Goal: Information Seeking & Learning: Learn about a topic

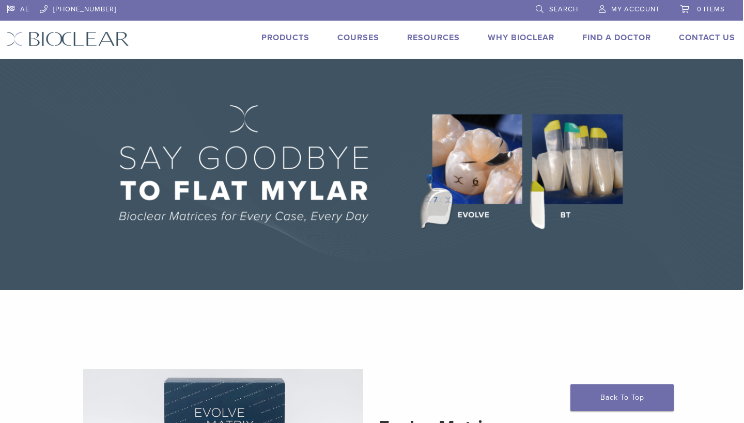
scroll to position [0, 1]
click at [274, 37] on link "Products" at bounding box center [285, 38] width 48 height 10
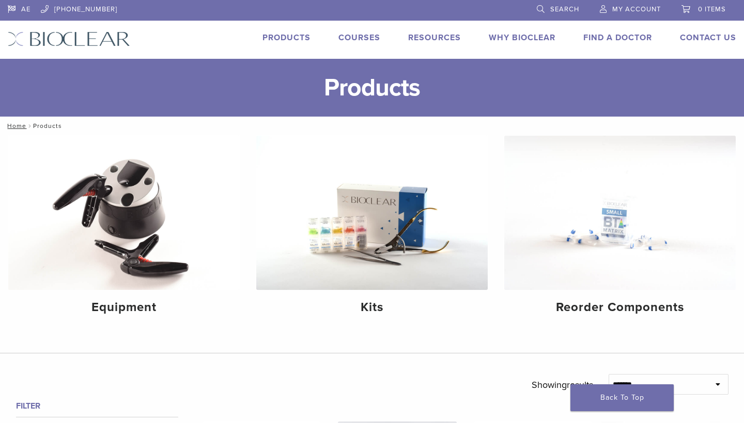
click at [516, 37] on link "Why Bioclear" at bounding box center [521, 38] width 67 height 10
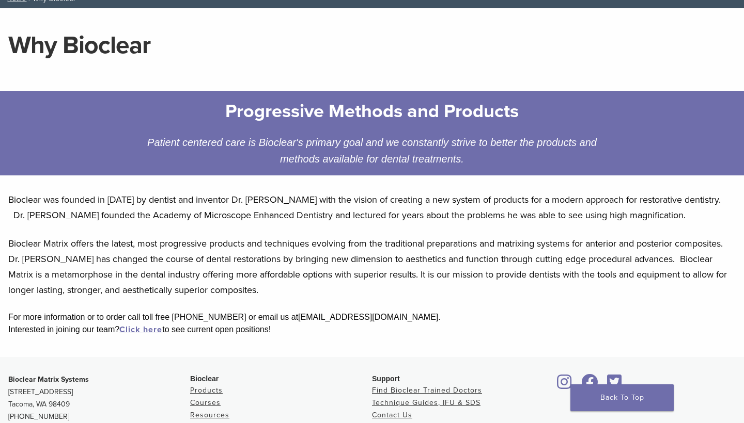
scroll to position [70, 0]
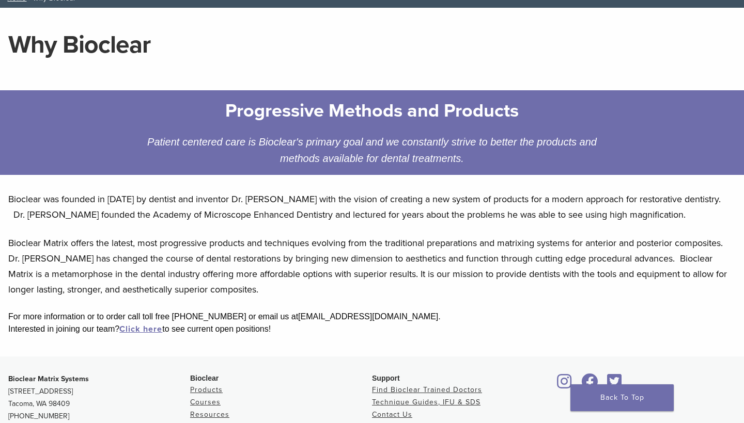
click at [8, 196] on div "Bioclear was founded in [DATE] by dentist and inventor Dr. [PERSON_NAME] with t…" at bounding box center [372, 270] width 744 height 174
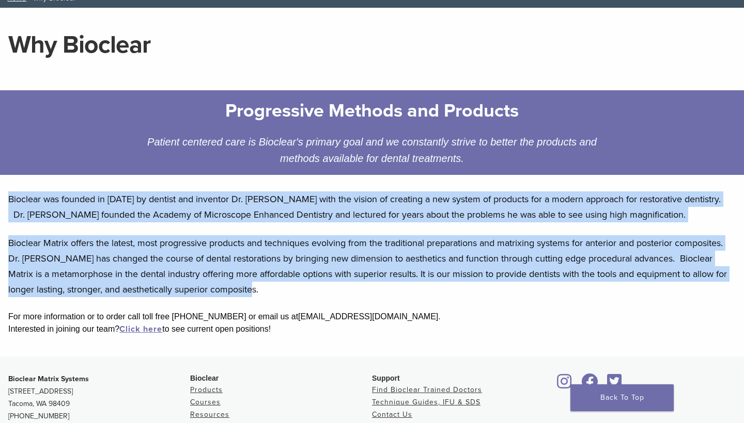
drag, startPoint x: 9, startPoint y: 197, endPoint x: 343, endPoint y: 296, distance: 348.0
click at [343, 296] on div "Bioclear was founded in [DATE] by dentist and inventor Dr. [PERSON_NAME] with t…" at bounding box center [372, 270] width 744 height 174
copy div "Bioclear was founded in [DATE] by dentist and inventor Dr. [PERSON_NAME] with t…"
